Goal: Submit feedback/report problem

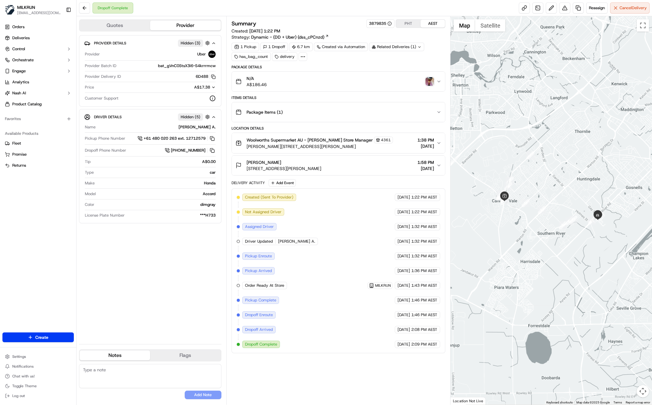
drag, startPoint x: 174, startPoint y: 239, endPoint x: 189, endPoint y: 237, distance: 15.1
click at [177, 239] on div "Provider Details Hidden ( 3 ) Provider Uber Provider Batch ID bat_gVnC0StsX3i6-…" at bounding box center [150, 187] width 142 height 304
drag, startPoint x: 161, startPoint y: 293, endPoint x: 161, endPoint y: 290, distance: 3.4
click at [161, 293] on div "Provider Details Hidden ( 3 ) Provider Uber Provider Batch ID bat_gVnC0StsX3i6-…" at bounding box center [150, 187] width 142 height 304
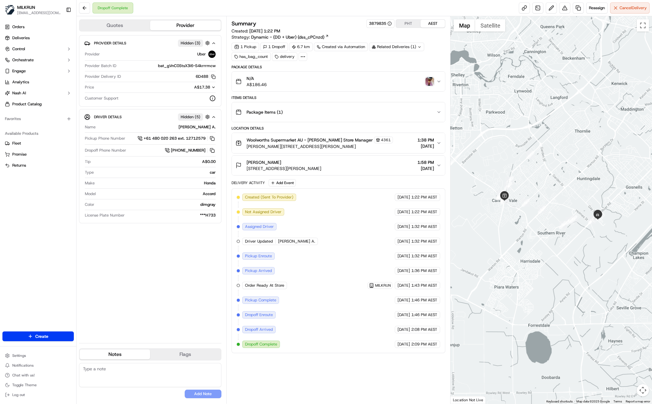
click at [134, 265] on div "Provider Details Hidden ( 3 ) Provider Uber Provider Batch ID bat_gVnC0StsX3i6-…" at bounding box center [150, 186] width 142 height 303
click at [150, 281] on div "Provider Details Hidden ( 3 ) Provider Uber Provider Batch ID bat_gVnC0StsX3i6-…" at bounding box center [150, 186] width 142 height 303
click at [565, 9] on button at bounding box center [564, 7] width 11 height 11
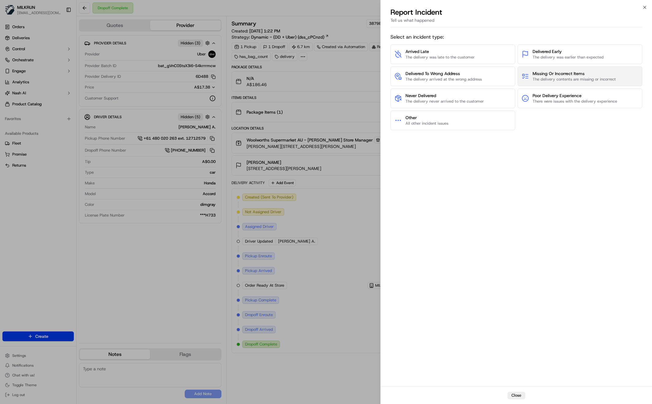
click at [571, 82] on button "Missing Or Incorrect Items The delivery contents are missing or incorrect" at bounding box center [579, 76] width 125 height 20
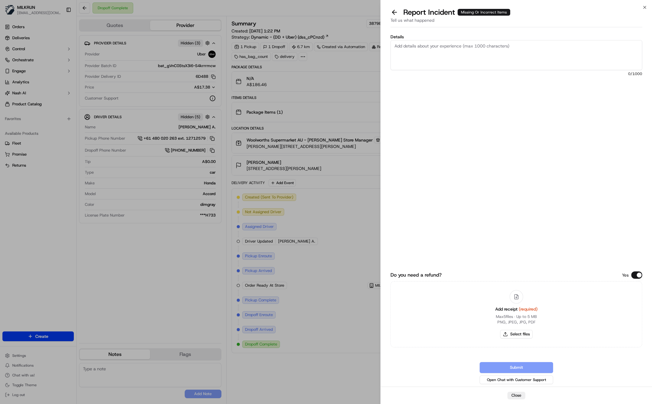
click at [411, 48] on textarea "Details" at bounding box center [516, 55] width 252 height 30
type textarea "Customers that receive the wrong items please refund $186.46"
click at [517, 333] on button "Select files" at bounding box center [516, 334] width 32 height 9
type input "C:\fakepath\Screen Shot 2025-09-21 at 2.50.25 pm.png"
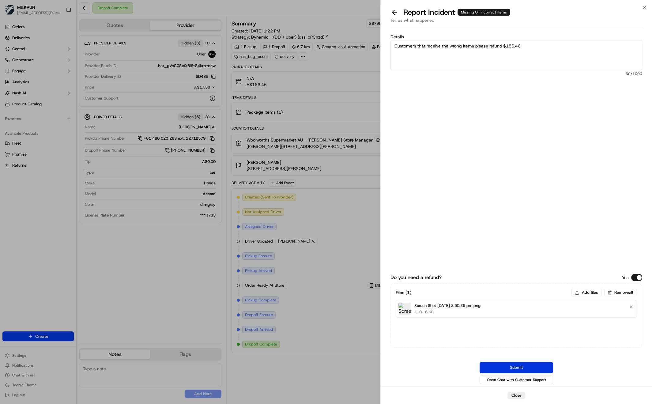
click at [524, 366] on button "Submit" at bounding box center [515, 367] width 73 height 11
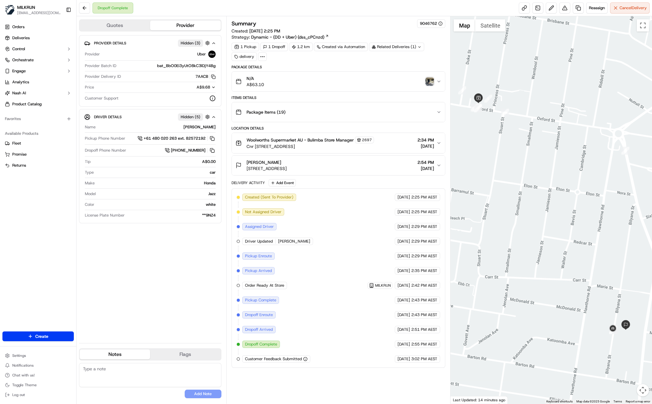
drag, startPoint x: 510, startPoint y: 172, endPoint x: 525, endPoint y: 196, distance: 28.5
click at [516, 193] on div at bounding box center [550, 209] width 201 height 387
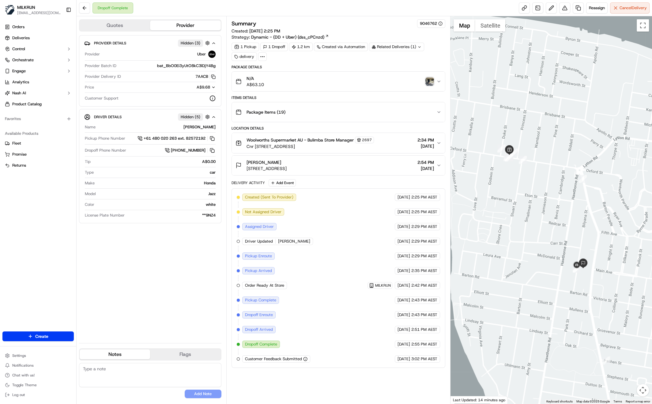
drag, startPoint x: 542, startPoint y: 155, endPoint x: 545, endPoint y: 153, distance: 3.6
click at [545, 153] on div at bounding box center [550, 209] width 201 height 387
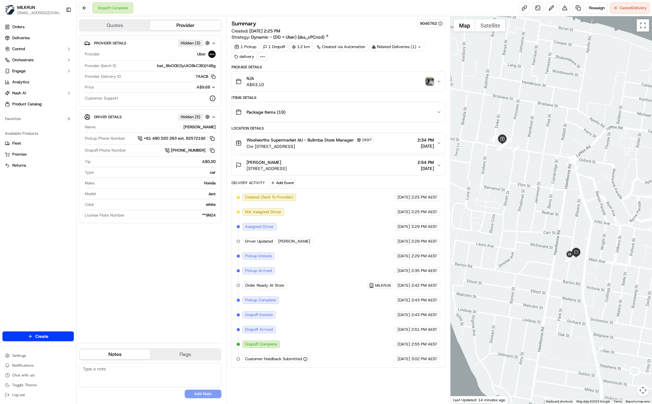
drag, startPoint x: 591, startPoint y: 315, endPoint x: 563, endPoint y: 293, distance: 35.3
click at [564, 289] on div at bounding box center [550, 209] width 201 height 387
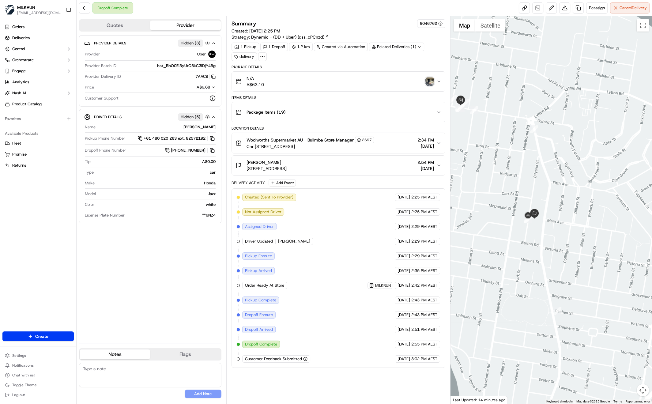
click at [430, 83] on img "button" at bounding box center [429, 81] width 9 height 9
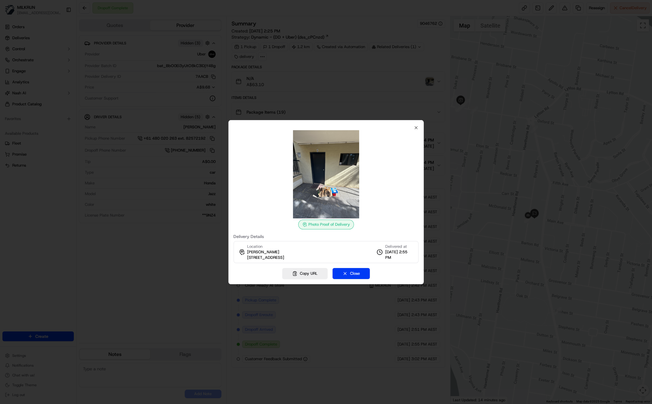
drag, startPoint x: 324, startPoint y: 98, endPoint x: 319, endPoint y: 108, distance: 10.9
click at [324, 98] on div at bounding box center [326, 202] width 652 height 404
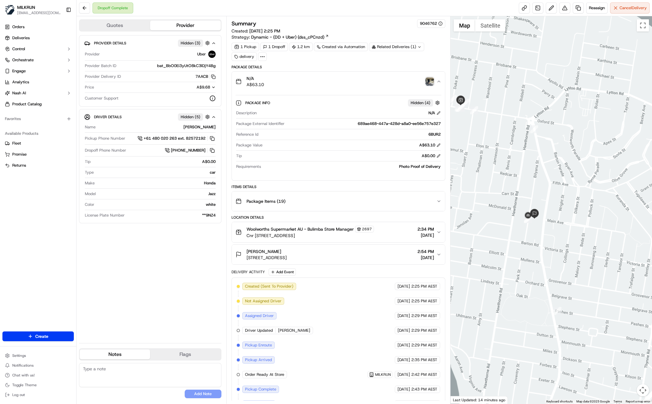
click at [431, 83] on img "button" at bounding box center [429, 81] width 9 height 9
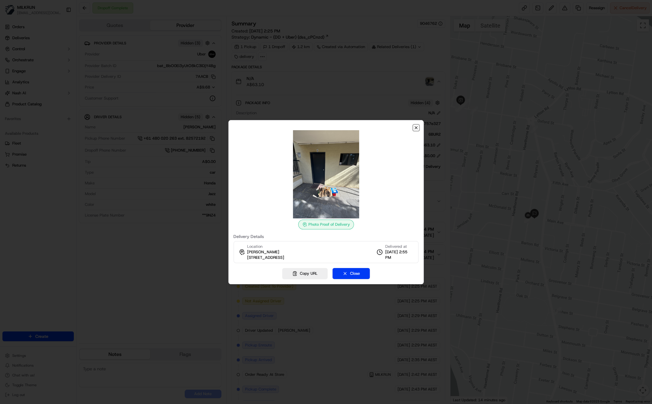
drag, startPoint x: 415, startPoint y: 127, endPoint x: 413, endPoint y: 129, distance: 3.3
click at [415, 127] on icon "button" at bounding box center [416, 127] width 2 height 2
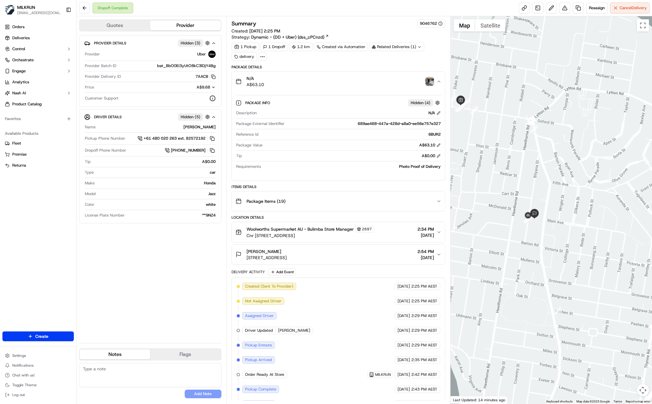
drag, startPoint x: 246, startPoint y: 255, endPoint x: 328, endPoint y: 257, distance: 82.0
click at [328, 257] on div "Fariza Manmeri 1/33 Bilyana St, Balmoral, QLD 4171, AU 2:54 PM 21/09/2025" at bounding box center [335, 254] width 201 height 12
copy span "1/33 Bilyana St, Balmoral, QLD 4171, AU"
click at [158, 266] on div "Provider Details Hidden ( 3 ) Provider Uber Provider Batch ID bat_BbO0Ei3yUtO8k…" at bounding box center [150, 186] width 142 height 303
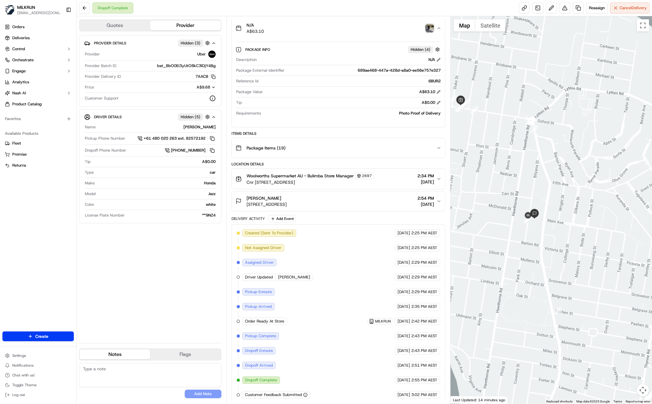
drag, startPoint x: 497, startPoint y: 135, endPoint x: 512, endPoint y: 137, distance: 15.5
click at [515, 138] on div at bounding box center [550, 209] width 201 height 387
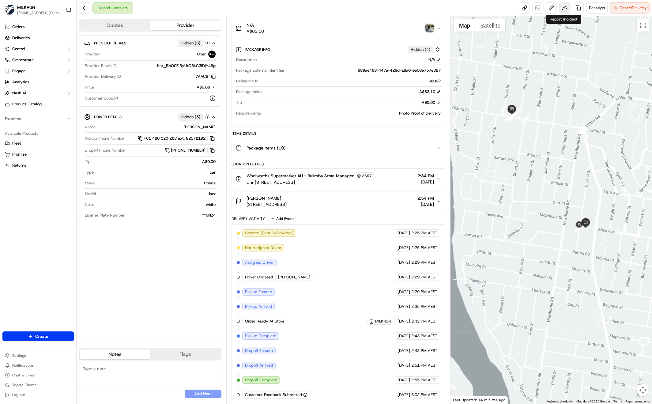
click at [566, 9] on button at bounding box center [564, 7] width 11 height 11
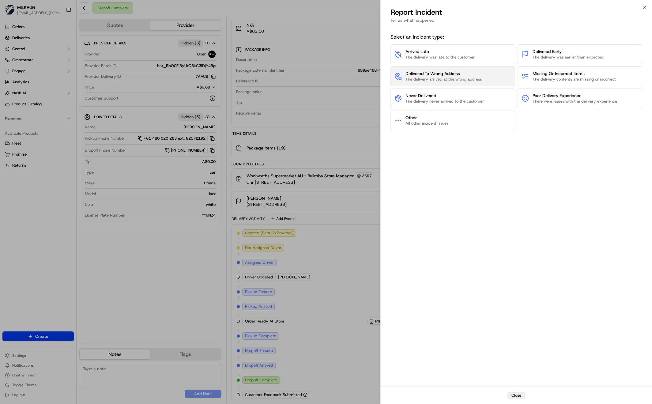
click at [437, 78] on span "The delivery arrived at the wrong address" at bounding box center [443, 80] width 76 height 6
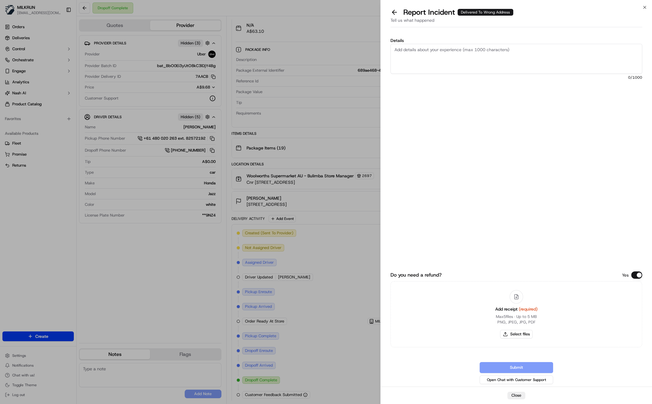
click at [428, 54] on textarea "Details" at bounding box center [516, 59] width 252 height 30
paste textarea "Customer did not receive the order. Driver delivered to wrong address please re…"
click at [570, 50] on textarea "Customer did not receive the order. Driver delivered to wrong address please re…" at bounding box center [516, 59] width 252 height 30
type textarea "Customer did not receive the order. Driver delivered to wrong address please re…"
click at [511, 332] on button "Select files" at bounding box center [516, 334] width 32 height 9
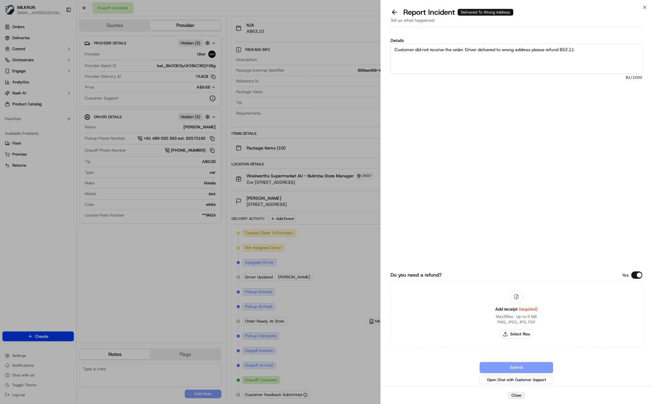
type input "C:\fakepath\Screen Shot 2025-09-21 at 3.19.34 pm.png"
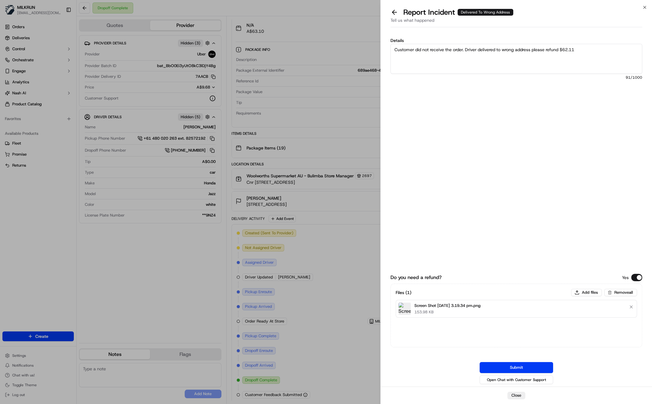
click at [516, 363] on button "Submit" at bounding box center [515, 367] width 73 height 11
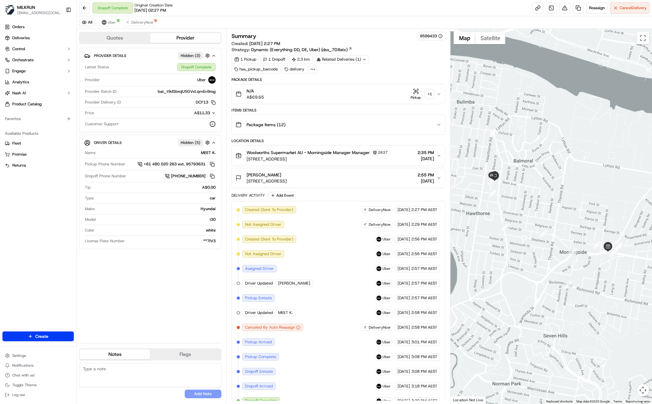
scroll to position [6, 0]
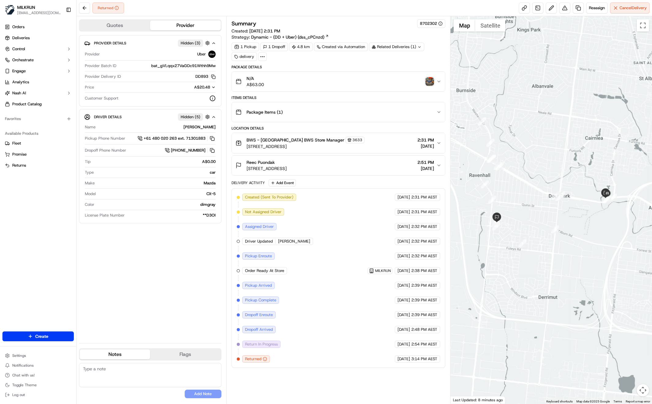
click at [429, 82] on img "button" at bounding box center [429, 81] width 9 height 9
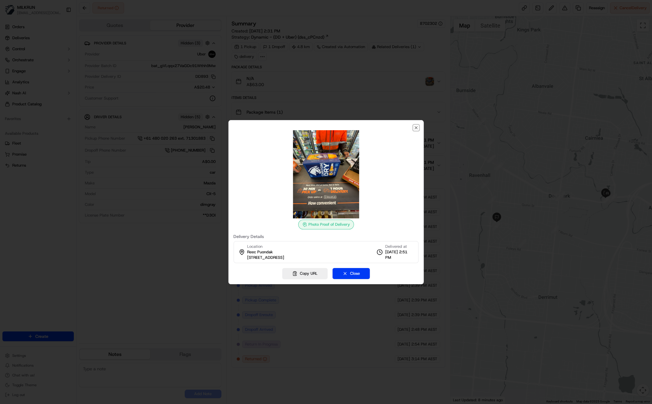
click at [417, 127] on icon "button" at bounding box center [415, 127] width 5 height 5
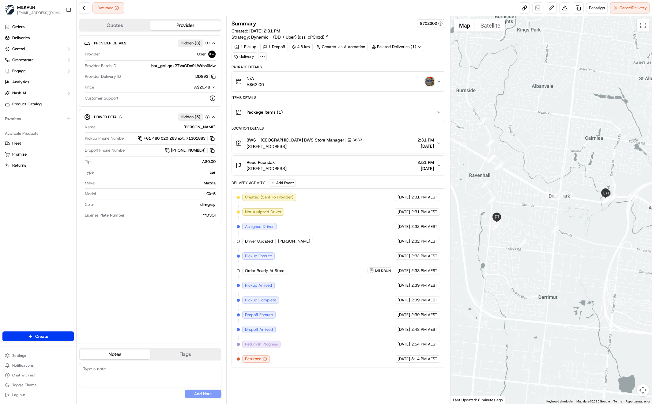
drag, startPoint x: 147, startPoint y: 272, endPoint x: 164, endPoint y: 275, distance: 17.2
click at [147, 271] on div "Provider Details Hidden ( 3 ) Provider Uber Provider Batch ID bat_gVLqqx27VaGDc…" at bounding box center [150, 186] width 142 height 303
click at [317, 346] on div "Created (Sent To Provider) Uber 21/09/2025 2:31 PM AEST Not Assigned Driver Ube…" at bounding box center [339, 277] width 204 height 169
click at [256, 341] on span "Return In Progress" at bounding box center [261, 344] width 33 height 6
click at [178, 292] on div "Provider Details Hidden ( 3 ) Provider Uber Provider Batch ID bat_gVLqqx27VaGDc…" at bounding box center [150, 186] width 142 height 303
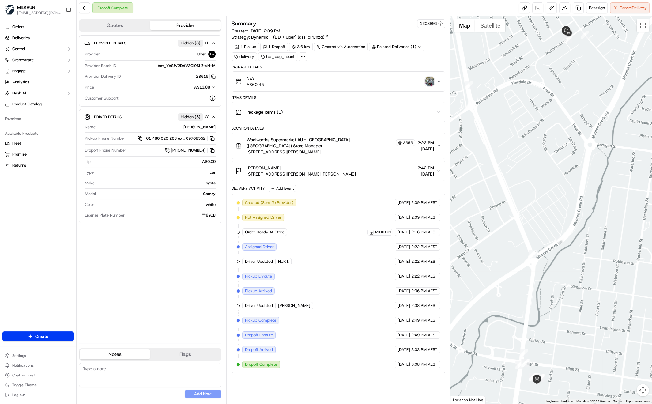
click at [88, 294] on div "Provider Details Hidden ( 3 ) Provider Uber Provider Batch ID bat_YbSfV2DdV3CI9…" at bounding box center [150, 186] width 142 height 303
click at [385, 144] on span "Woolworths Supermarket AU - [GEOGRAPHIC_DATA] ([GEOGRAPHIC_DATA]) Store Manager" at bounding box center [320, 142] width 148 height 12
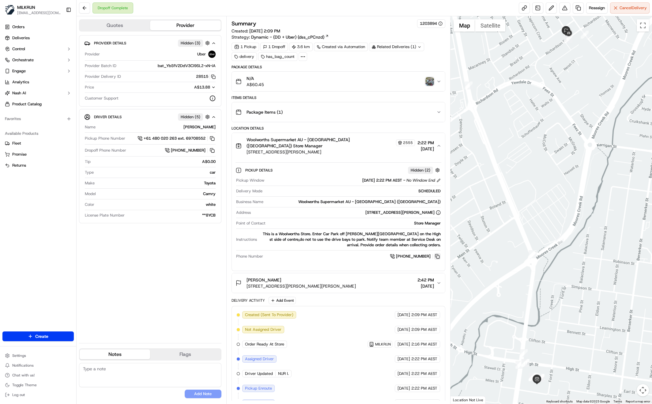
click at [438, 256] on button at bounding box center [437, 256] width 7 height 7
click at [432, 84] on img "button" at bounding box center [429, 81] width 9 height 9
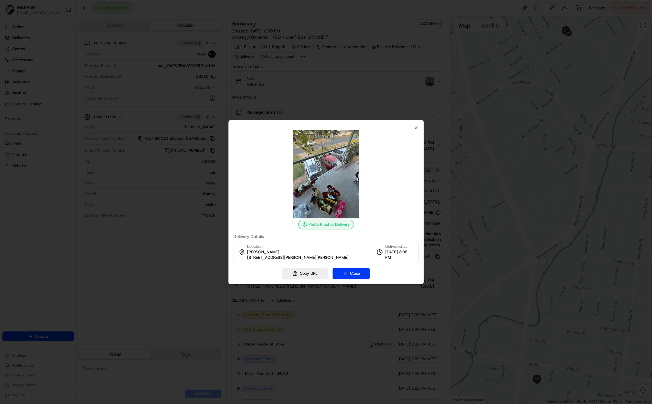
click at [375, 92] on div at bounding box center [326, 202] width 652 height 404
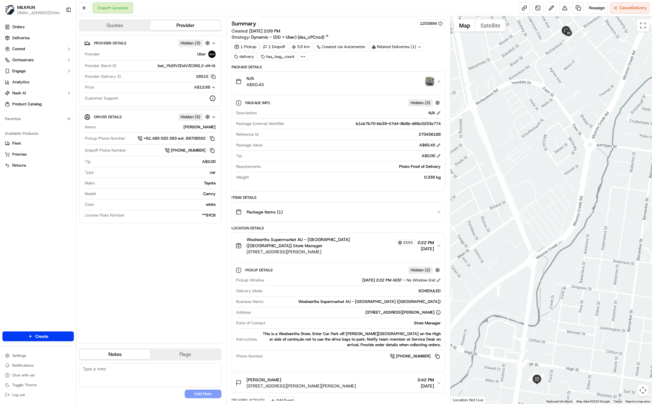
click at [205, 258] on div "Provider Details Hidden ( 3 ) Provider Uber Provider Batch ID bat_YbSfV2DdV3CI9…" at bounding box center [150, 186] width 142 height 303
click at [152, 275] on div "Provider Details Hidden ( 3 ) Provider Uber Provider Batch ID bat_YbSfV2DdV3CI9…" at bounding box center [150, 186] width 142 height 303
click at [431, 80] on img "button" at bounding box center [429, 81] width 9 height 9
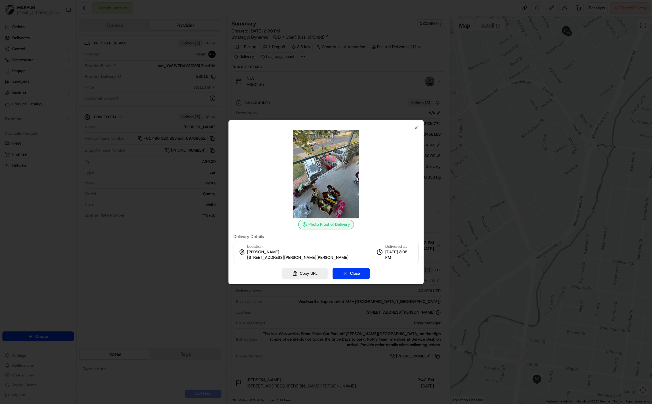
click at [352, 95] on div at bounding box center [326, 202] width 652 height 404
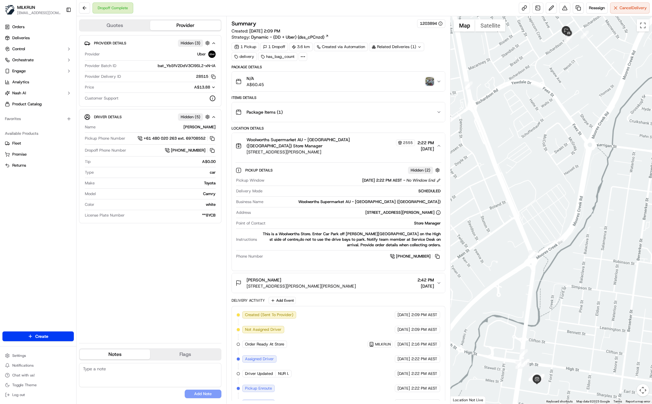
click at [428, 83] on img "button" at bounding box center [429, 81] width 9 height 9
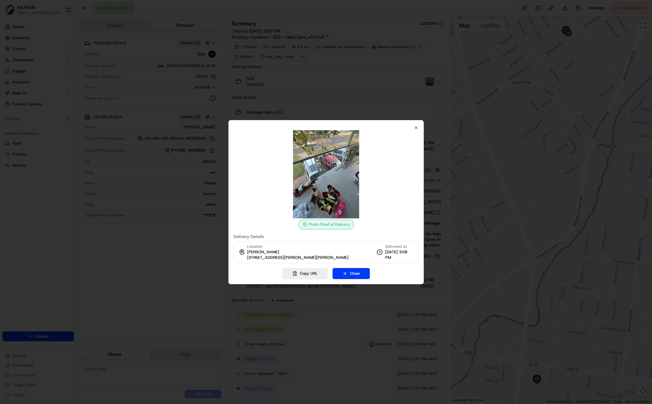
click at [362, 83] on div at bounding box center [326, 202] width 652 height 404
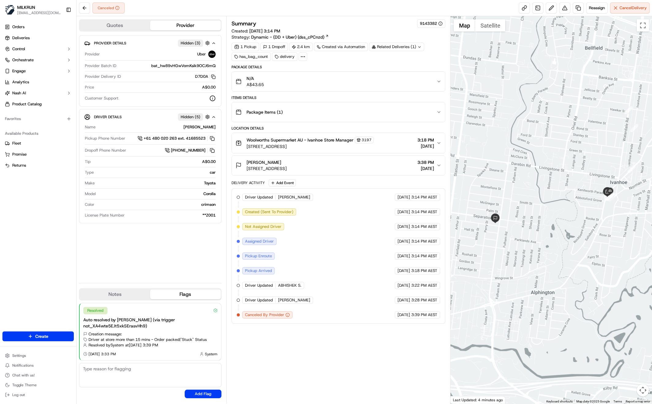
drag, startPoint x: 280, startPoint y: 364, endPoint x: 296, endPoint y: 372, distance: 17.5
click at [281, 364] on div "Summary 9143382 Created: [DATE] 3:14 PM Strategy: Dynamic - (DD + Uber) (dss_cP…" at bounding box center [338, 209] width 214 height 381
click at [162, 267] on div "Provider Details Hidden ( 3 ) Provider Uber Provider Batch ID bat_hw89vHGwVomKs…" at bounding box center [150, 156] width 142 height 243
drag, startPoint x: 246, startPoint y: 161, endPoint x: 275, endPoint y: 162, distance: 28.2
click at [275, 162] on div "Hayden Gyles 5 Rayment St, Fairfield, VIC 3078, AU" at bounding box center [260, 165] width 51 height 12
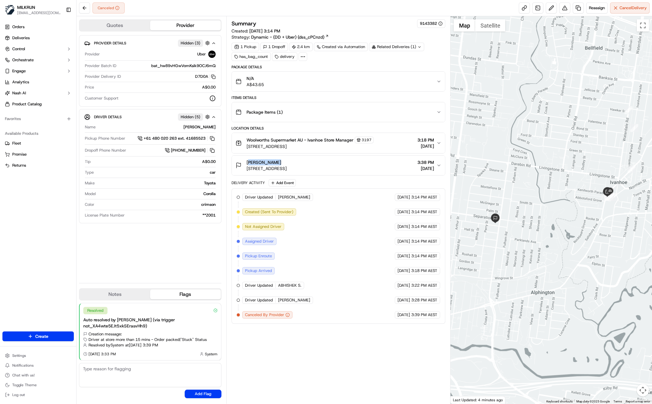
copy span "Hayden Gyles"
click at [335, 328] on div "Summary 9143382 Created: 21/09/2025 3:14 PM Strategy: Dynamic - (DD + Uber) (ds…" at bounding box center [338, 209] width 214 height 381
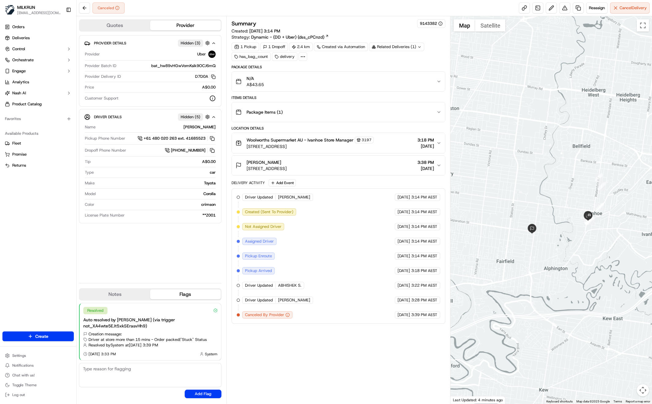
click at [141, 258] on div "Provider Details Hidden ( 3 ) Provider Uber Provider Batch ID bat_hw89vHGwVomKs…" at bounding box center [150, 156] width 142 height 243
click at [439, 140] on icon "button" at bounding box center [438, 142] width 5 height 5
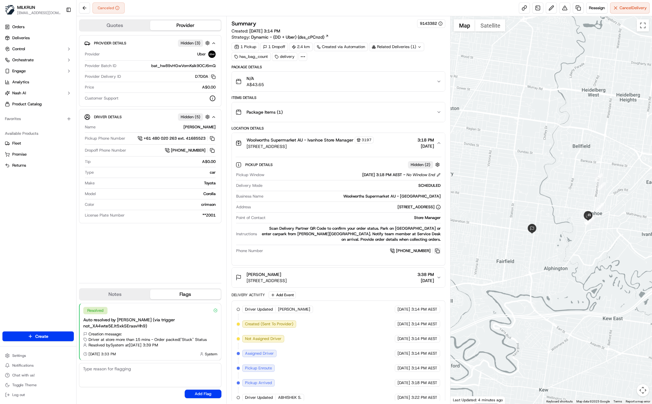
click at [439, 249] on button at bounding box center [437, 250] width 7 height 7
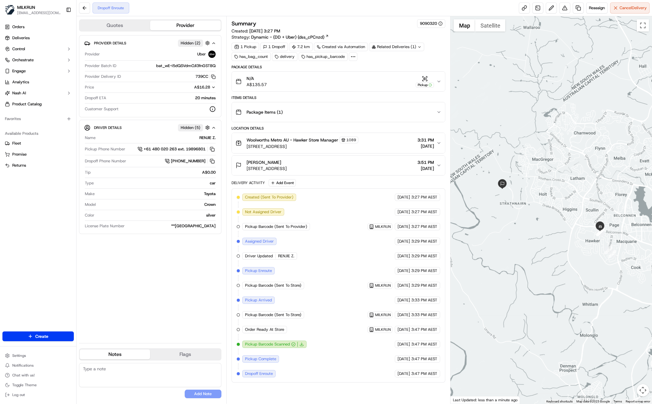
click at [181, 286] on div "Provider Details Hidden ( 2 ) Provider Uber Provider Batch ID bat_wE-i5dQSVdmOJ…" at bounding box center [150, 186] width 142 height 303
click at [608, 210] on div at bounding box center [550, 209] width 201 height 387
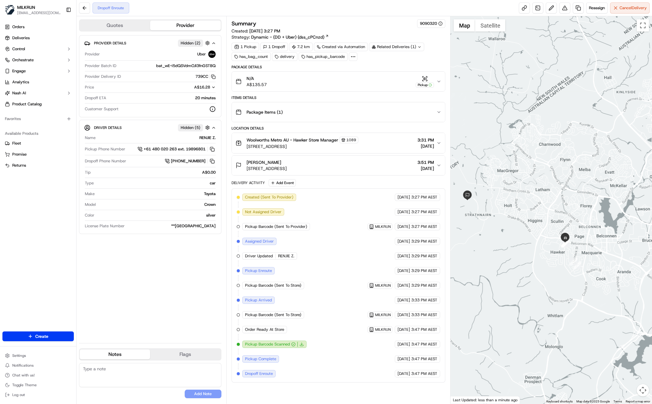
click at [171, 312] on div "Provider Details Hidden ( 2 ) Provider Uber Provider Batch ID bat_wE-i5dQSVdmOJ…" at bounding box center [150, 186] width 142 height 303
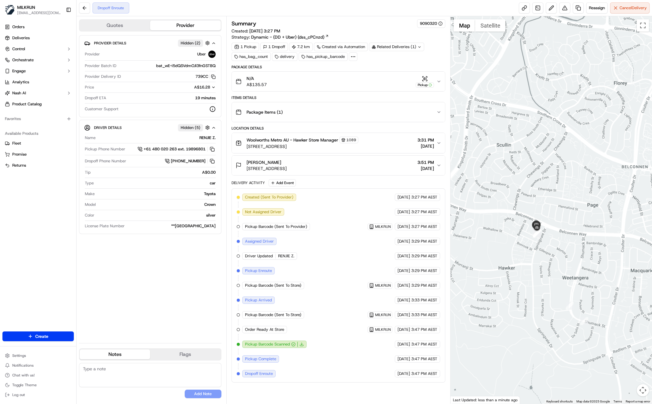
click at [167, 282] on div "Provider Details Hidden ( 2 ) Provider Uber Provider Batch ID bat_wE-i5dQSVdmOJ…" at bounding box center [150, 186] width 142 height 303
click at [176, 294] on div "Provider Details Hidden ( 2 ) Provider Uber Provider Batch ID bat_wE-i5dQSVdmOJ…" at bounding box center [150, 186] width 142 height 303
click at [176, 293] on div "Provider Details Hidden ( 2 ) Provider Uber Provider Batch ID bat_wE-i5dQSVdmOJ…" at bounding box center [150, 186] width 142 height 303
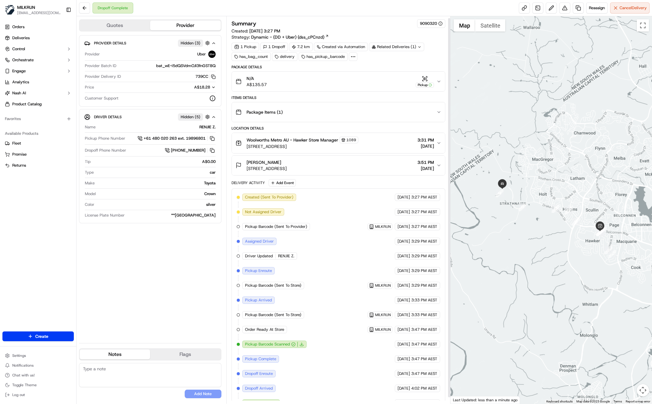
scroll to position [8, 0]
